Goal: Transaction & Acquisition: Purchase product/service

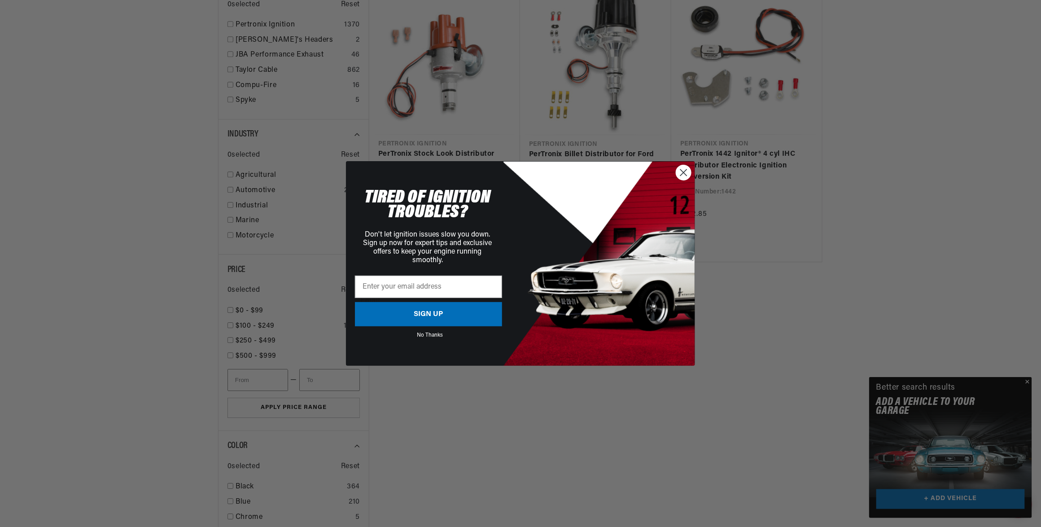
click at [683, 171] on circle "Close dialog" at bounding box center [683, 172] width 15 height 15
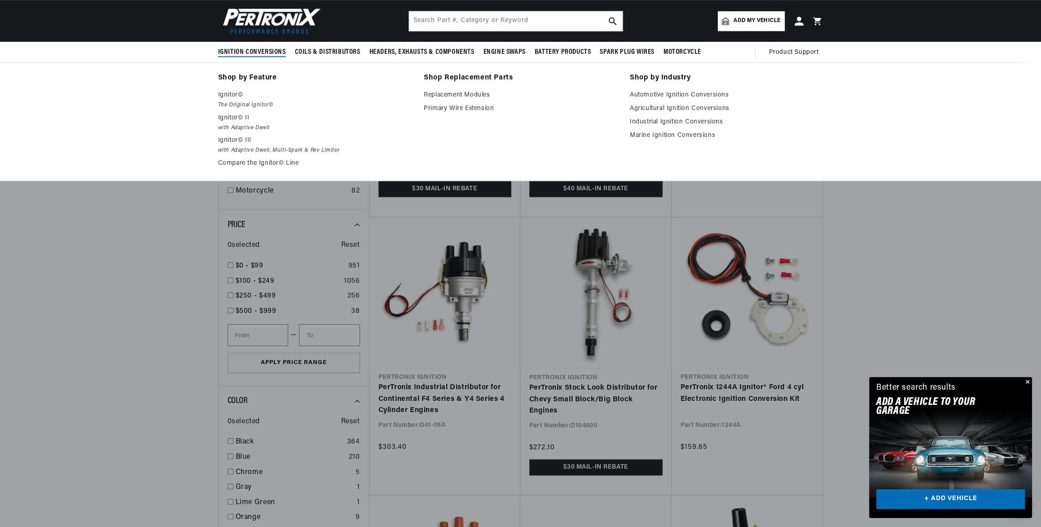
click at [218, 53] on span "Ignition Conversions" at bounding box center [252, 52] width 68 height 9
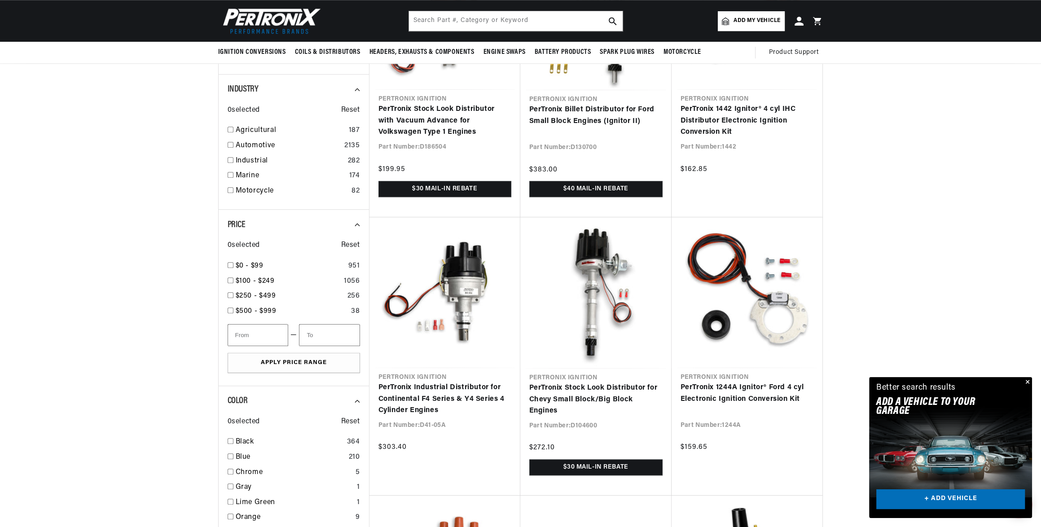
scroll to position [0, 700]
checkbox input "true"
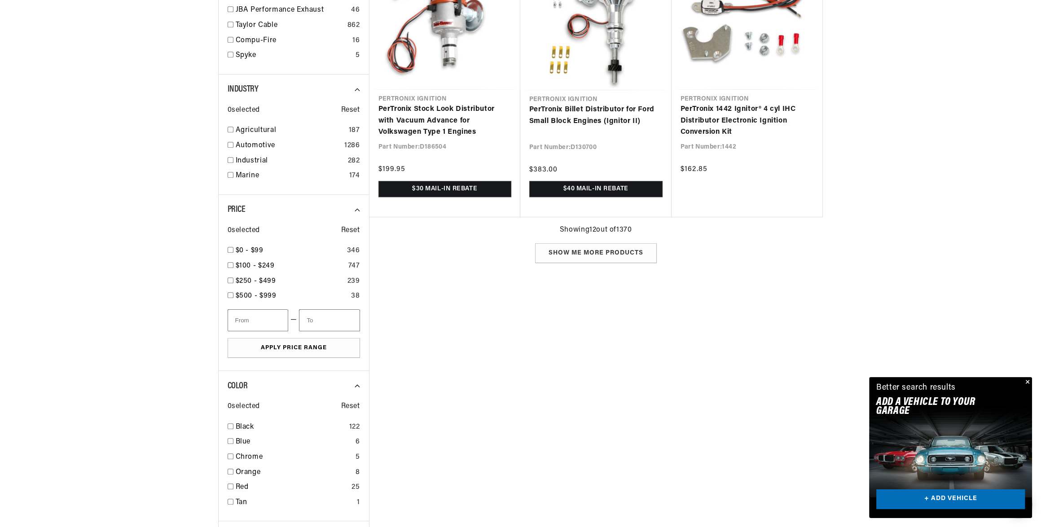
scroll to position [0, 863]
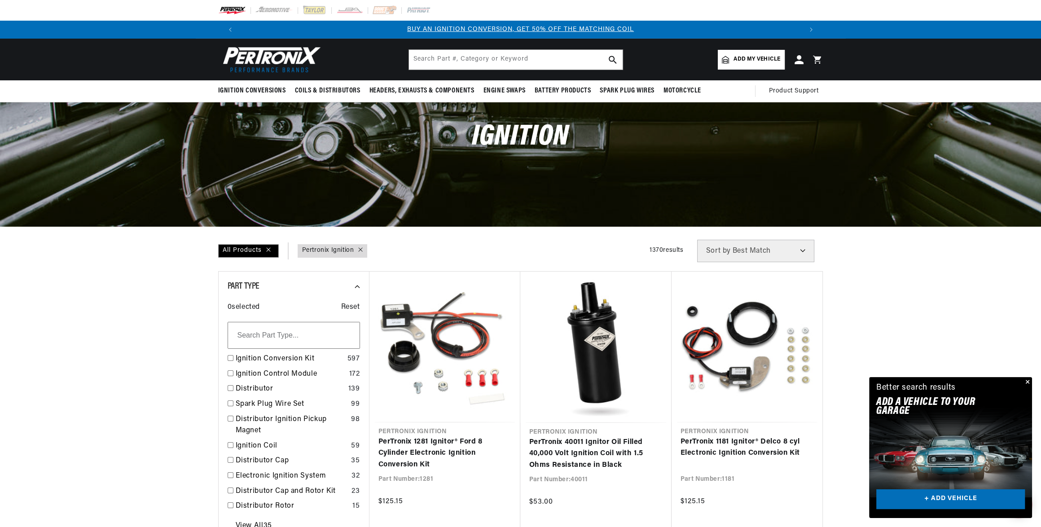
click at [780, 64] on span "Add my vehicle" at bounding box center [756, 59] width 47 height 9
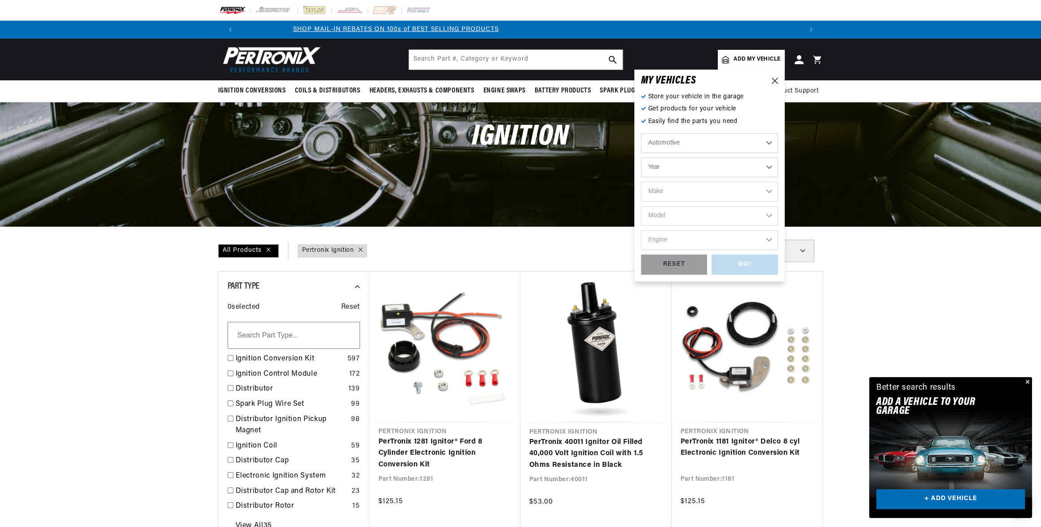
scroll to position [0, 700]
click at [778, 153] on select "Automotive Agricultural Industrial Marine Motorcycle" at bounding box center [709, 143] width 137 height 20
click at [707, 145] on select "Automotive Agricultural Industrial Marine Motorcycle" at bounding box center [709, 143] width 137 height 20
click at [778, 177] on select "Year 2022 2021 2020 2019 2018 2017 2016 2015 2014 2013 2012 2011 2010 2009 2008…" at bounding box center [709, 167] width 137 height 20
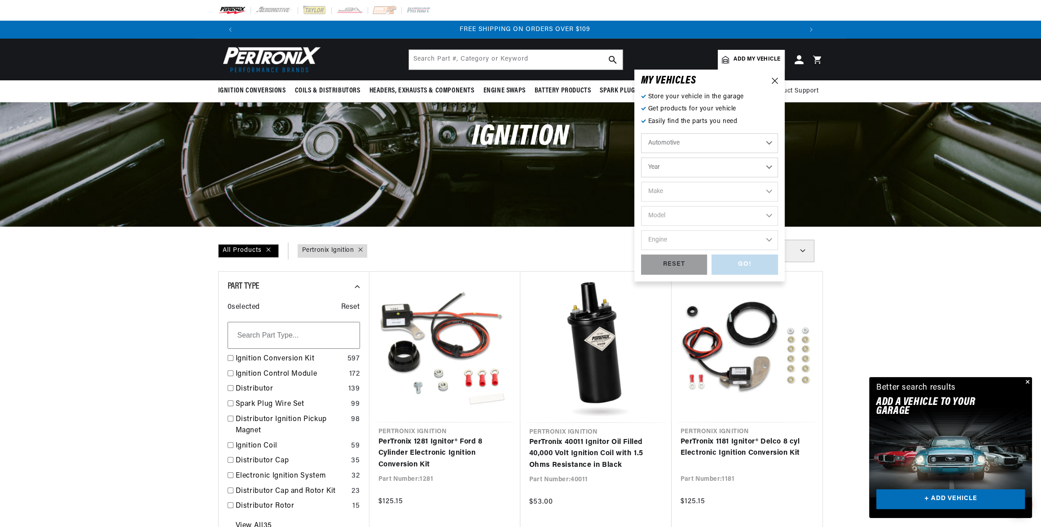
select select "1974"
click at [707, 169] on select "Year 2022 2021 2020 2019 2018 2017 2016 2015 2014 2013 2012 2011 2010 2009 2008…" at bounding box center [709, 167] width 137 height 20
select select "1974"
click at [778, 201] on select "Make Alfa Romeo American Motors Aston Martin Audi Austin Avanti BMW Buick Cadil…" at bounding box center [709, 192] width 137 height 20
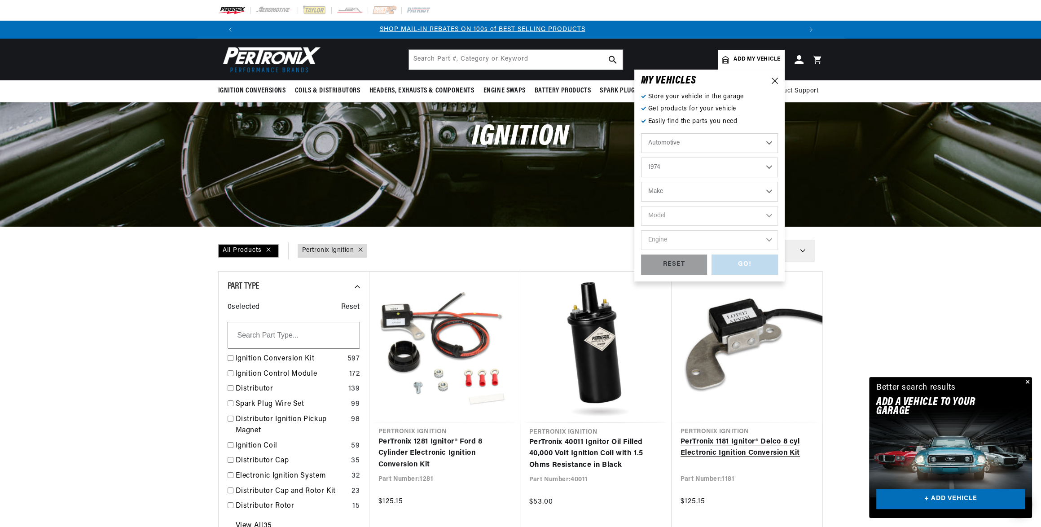
scroll to position [0, 700]
select select "Volkswagen"
click at [707, 193] on select "Make Alfa Romeo American Motors Aston Martin Audi Austin Avanti BMW Buick Cadil…" at bounding box center [709, 192] width 137 height 20
select select "Volkswagen"
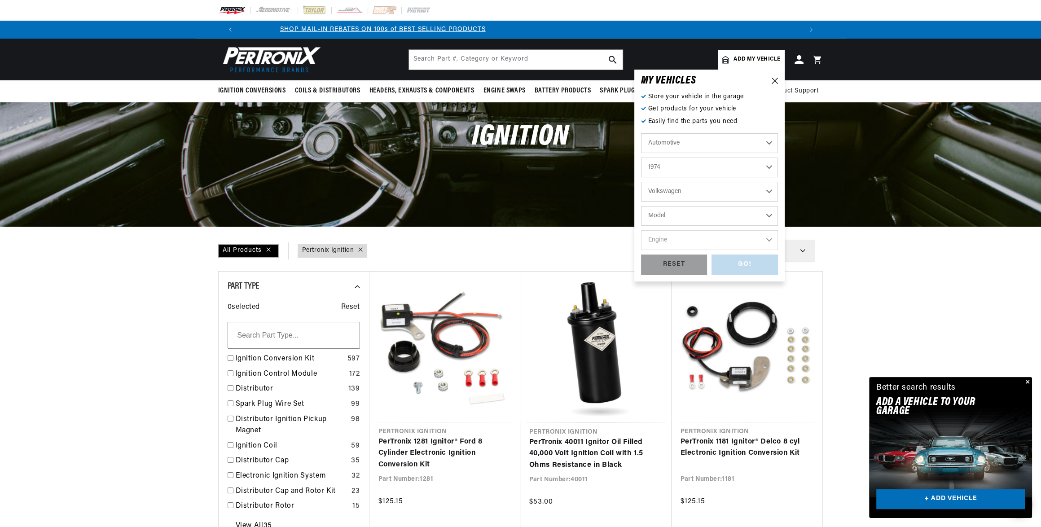
click at [778, 226] on select "Model 412 Beetle Dasher Karmann Ghia Super Beetle Thing" at bounding box center [709, 216] width 137 height 20
select select "Super-Beetle"
click at [707, 218] on select "Model 412 Beetle Dasher Karmann Ghia Super Beetle Thing" at bounding box center [709, 216] width 137 height 20
select select "Super-Beetle"
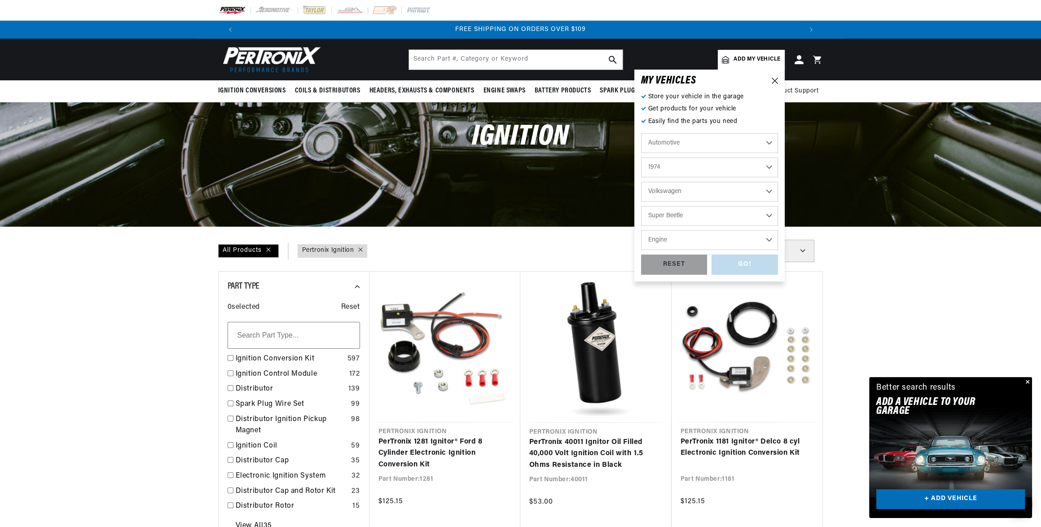
click at [778, 250] on select "Engine 1.6L 4" at bounding box center [709, 240] width 137 height 20
select select "1.6L"
click at [707, 242] on select "Engine 1.6L 4" at bounding box center [709, 240] width 137 height 20
select select "1.6L"
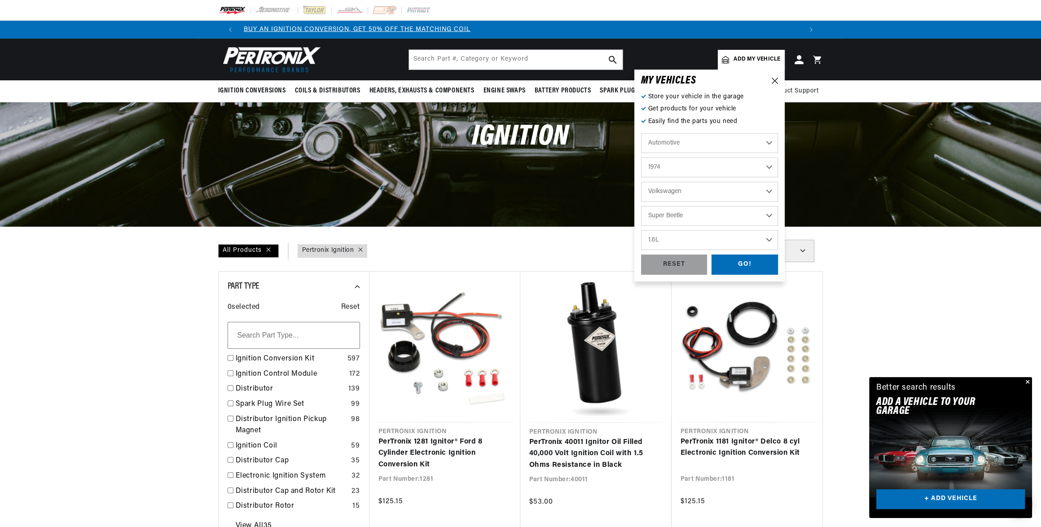
scroll to position [0, 0]
click at [778, 275] on div "GO!" at bounding box center [744, 264] width 66 height 20
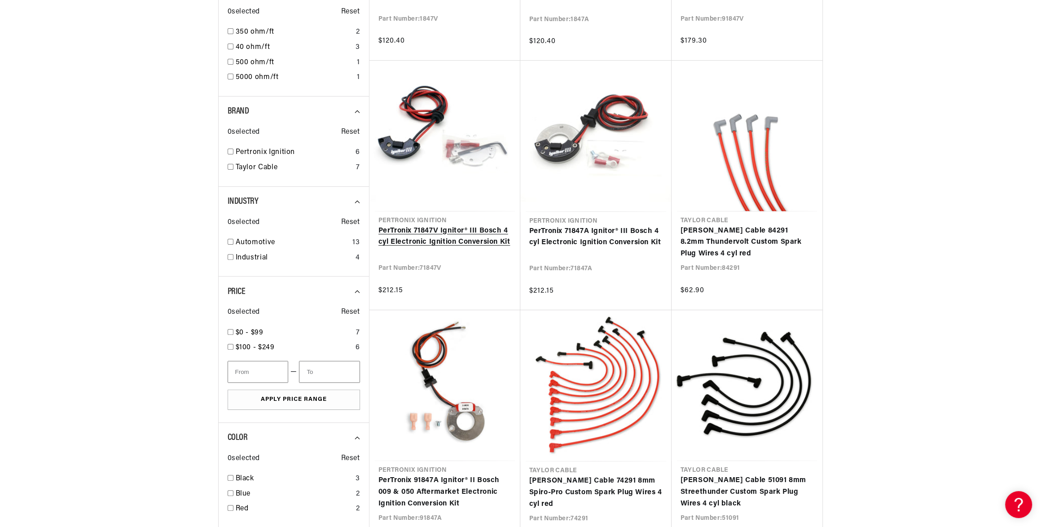
scroll to position [0, 1400]
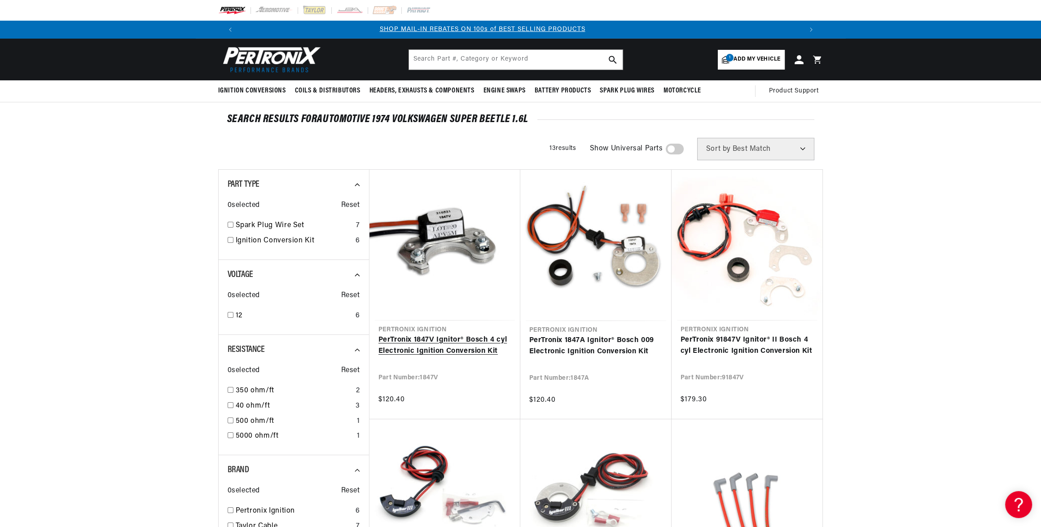
scroll to position [0, 700]
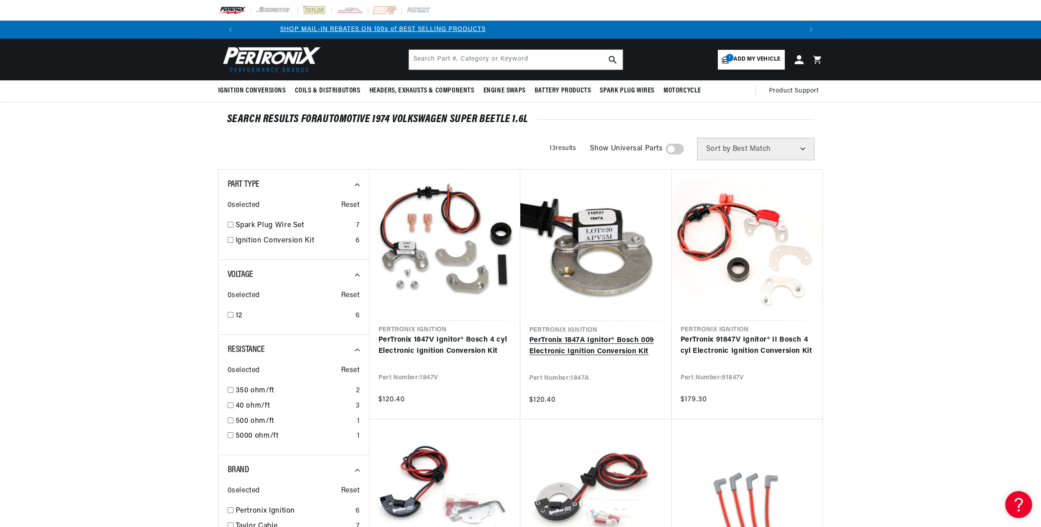
click at [588, 358] on link "PerTronix 1847A Ignitor® Bosch 009 Electronic Ignition Conversion Kit" at bounding box center [595, 346] width 133 height 23
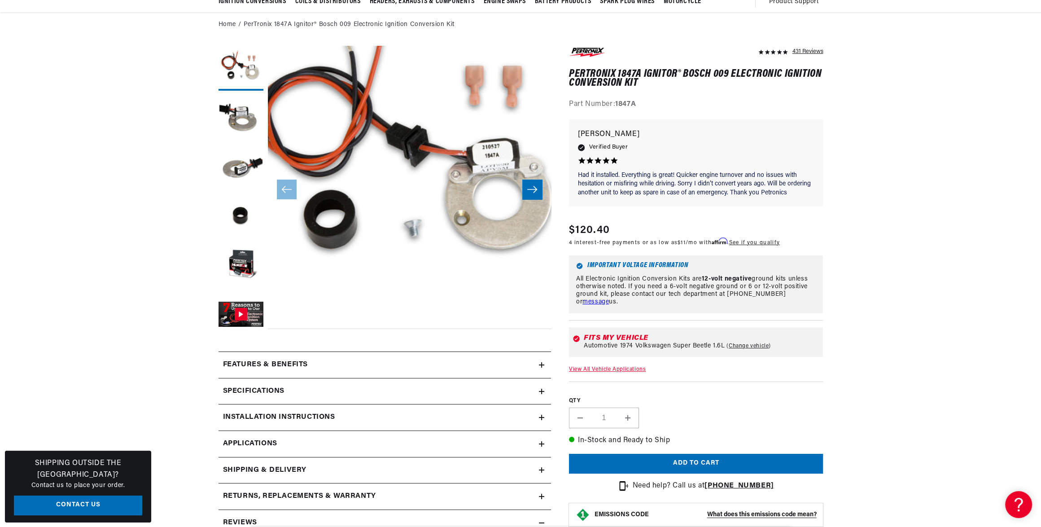
scroll to position [0, 700]
click at [239, 328] on button "Open media 1 in modal" at bounding box center [239, 328] width 0 height 0
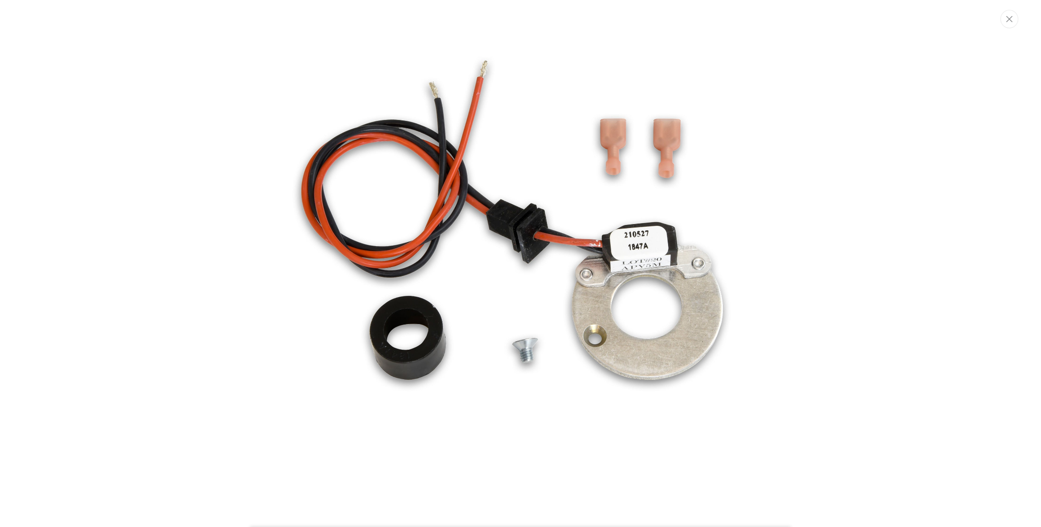
scroll to position [0, 1400]
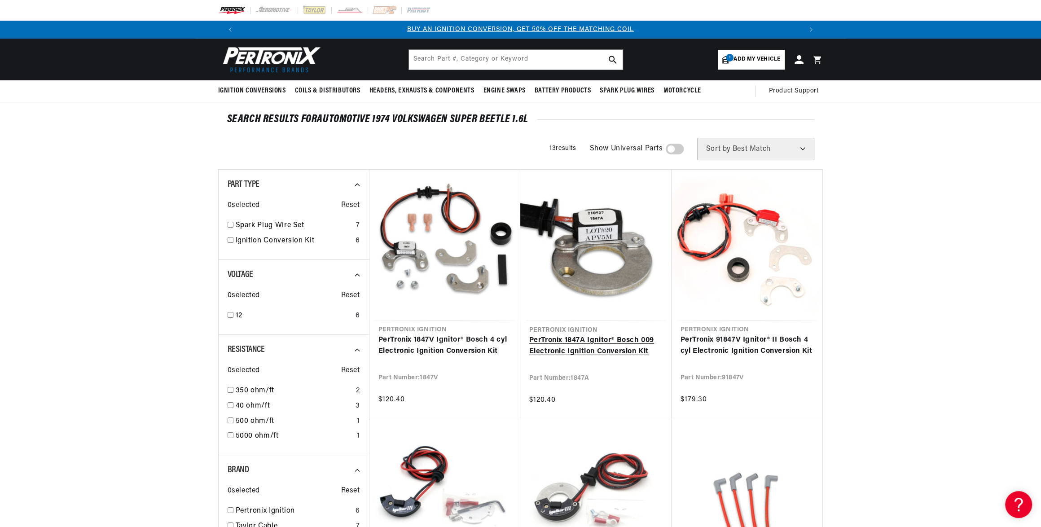
click at [615, 358] on link "PerTronix 1847A Ignitor® Bosch 009 Electronic Ignition Conversion Kit" at bounding box center [595, 346] width 133 height 23
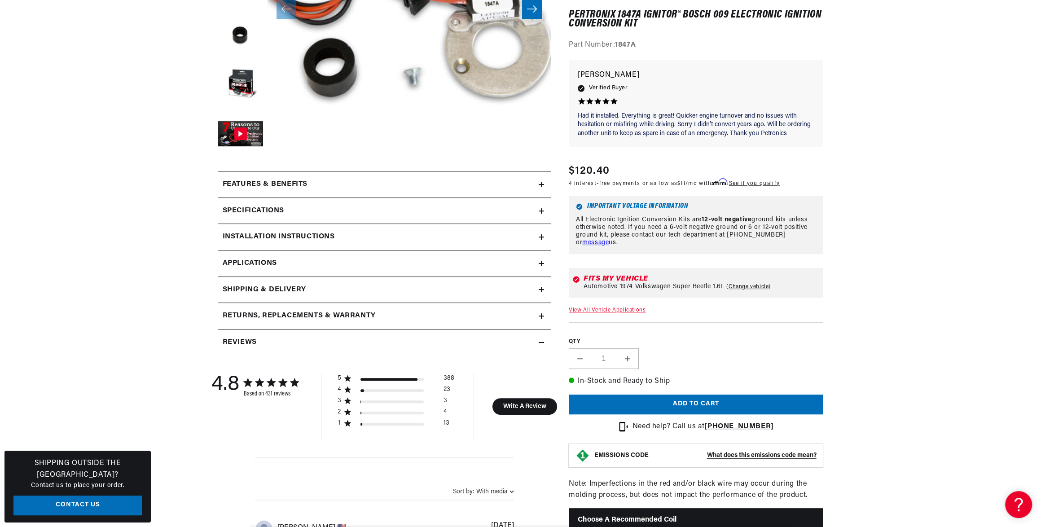
scroll to position [314, 0]
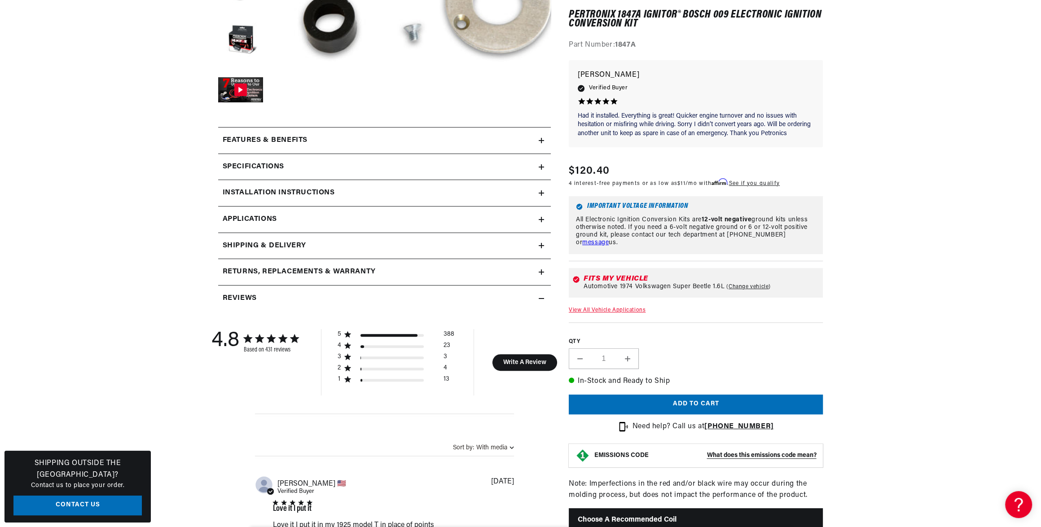
click at [623, 313] on link "View All Vehicle Applications" at bounding box center [606, 309] width 77 height 5
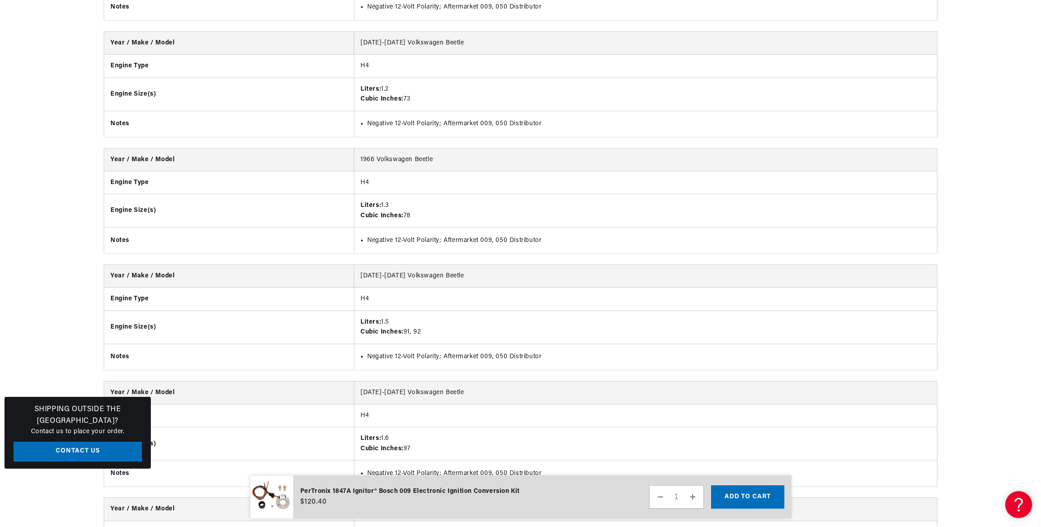
scroll to position [0, 1400]
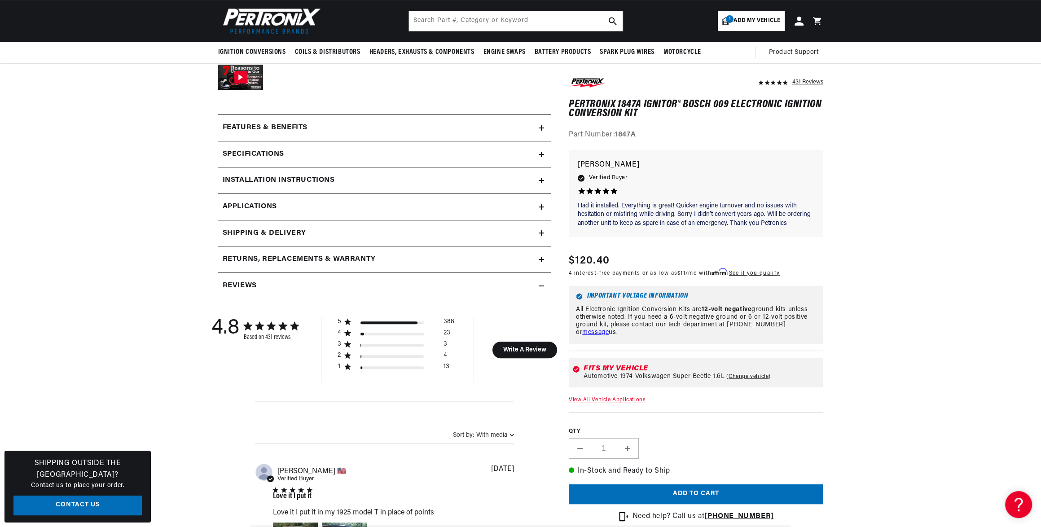
scroll to position [314, 0]
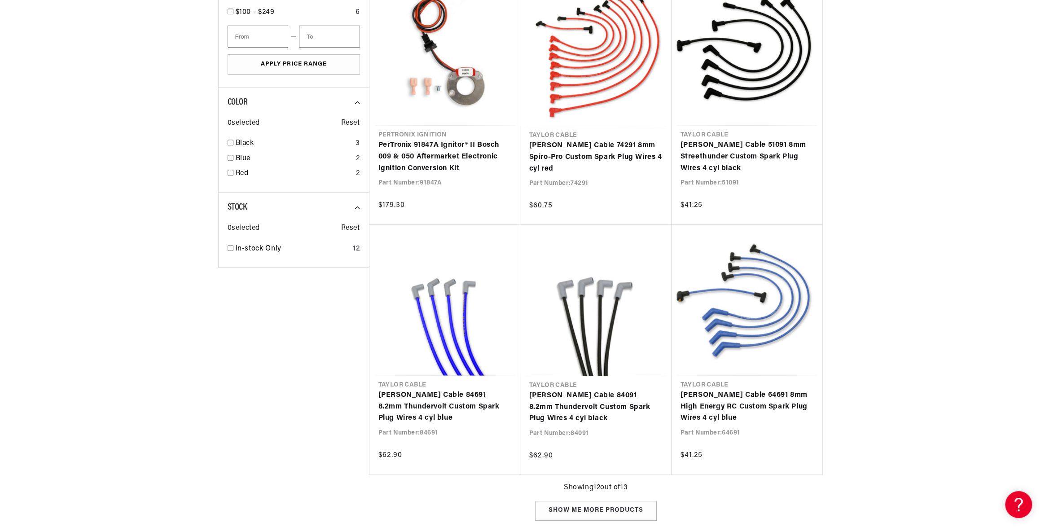
scroll to position [945, 0]
